Goal: Complete application form

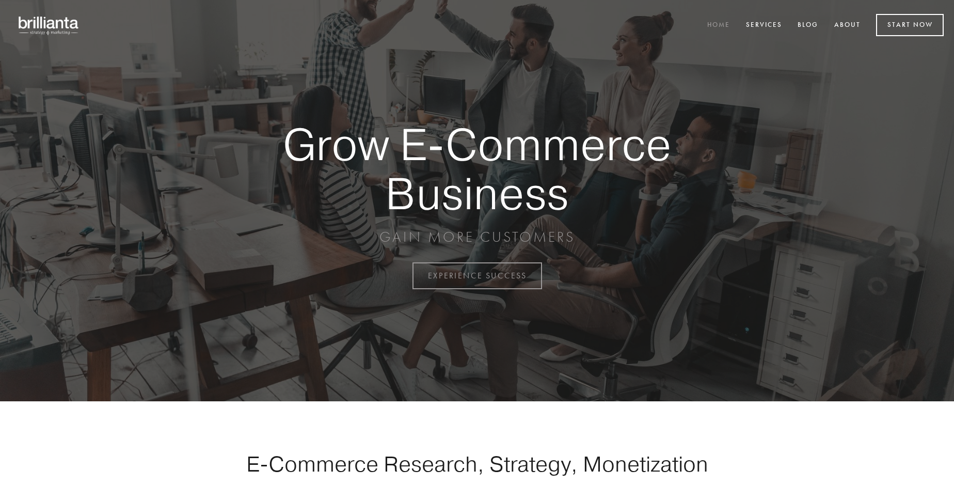
scroll to position [2705, 0]
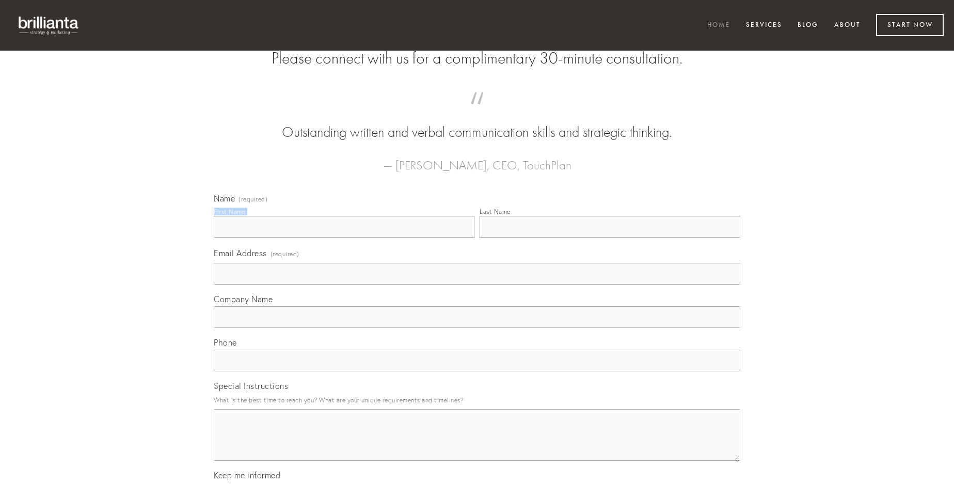
type input "[PERSON_NAME]"
click at [610, 237] on input "Last Name" at bounding box center [609, 227] width 261 height 22
type input "[PERSON_NAME]"
click at [477, 284] on input "Email Address (required)" at bounding box center [477, 274] width 526 height 22
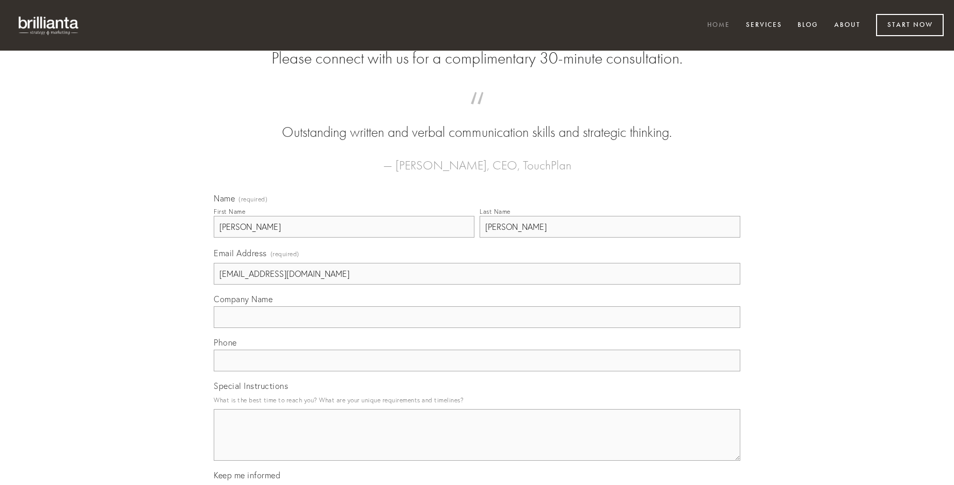
type input "[EMAIL_ADDRESS][DOMAIN_NAME]"
click at [477, 328] on input "Company Name" at bounding box center [477, 317] width 526 height 22
type input "vacuus"
click at [477, 371] on input "text" at bounding box center [477, 360] width 526 height 22
click at [477, 444] on textarea "Special Instructions" at bounding box center [477, 435] width 526 height 52
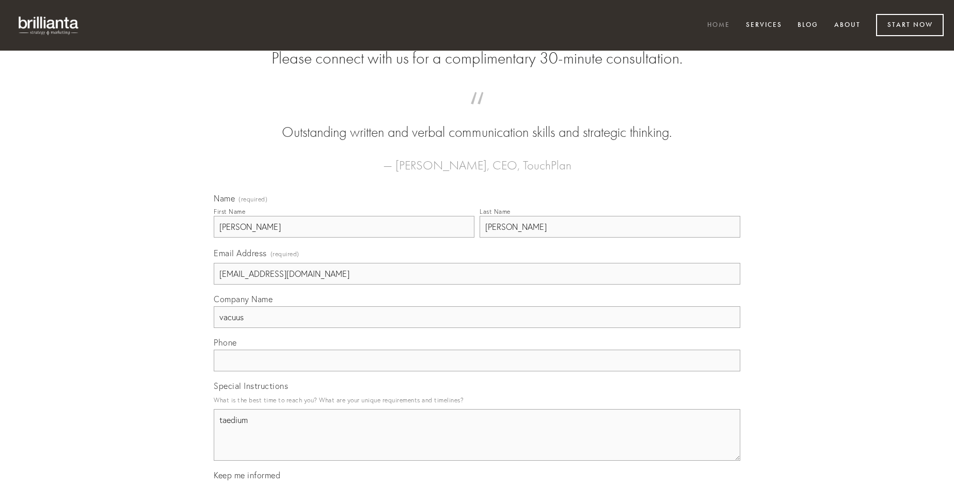
type textarea "taedium"
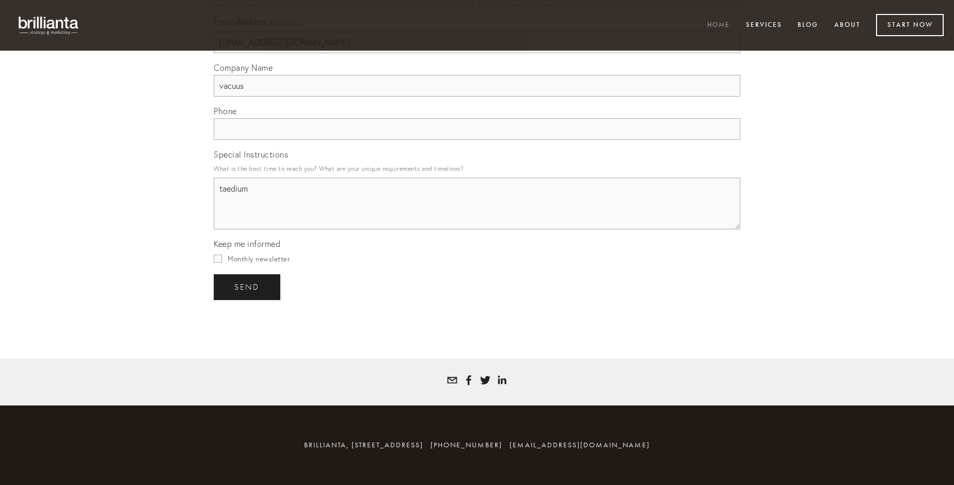
click at [248, 286] on span "send" at bounding box center [246, 286] width 25 height 9
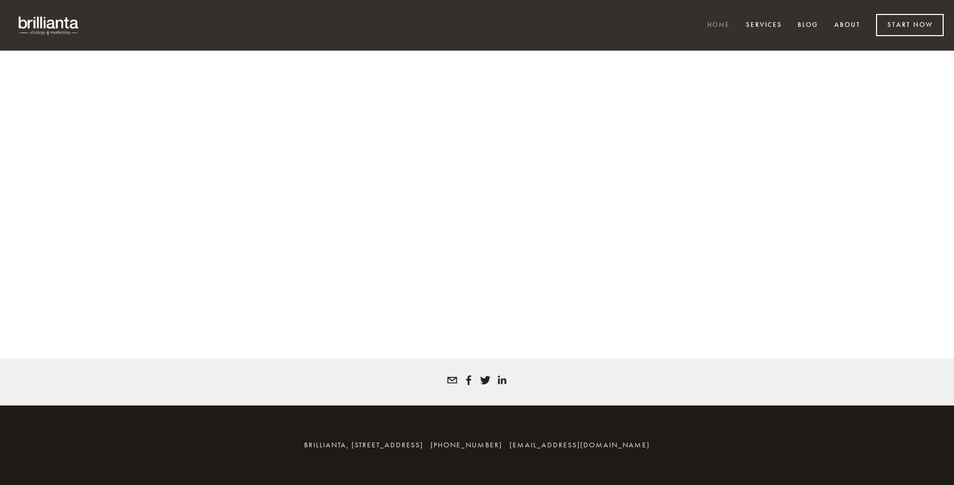
scroll to position [2692, 0]
